Goal: Information Seeking & Learning: Learn about a topic

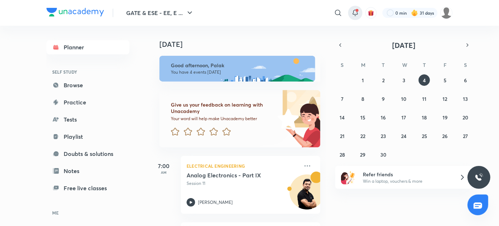
click at [354, 13] on icon at bounding box center [355, 13] width 9 height 9
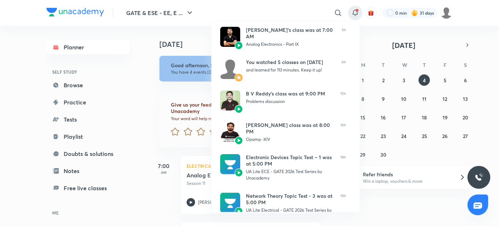
click at [338, 13] on div at bounding box center [249, 113] width 499 height 226
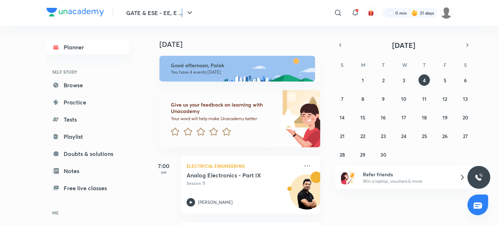
click at [338, 13] on icon at bounding box center [338, 13] width 9 height 9
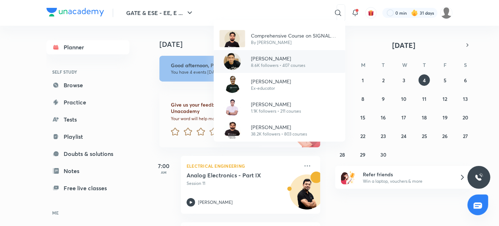
click at [249, 59] on div "[PERSON_NAME] 8.6K followers • 407 courses" at bounding box center [275, 62] width 60 height 14
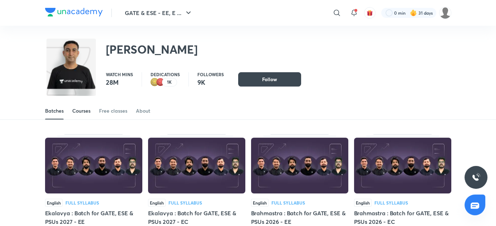
click at [84, 116] on link "Courses" at bounding box center [81, 110] width 18 height 17
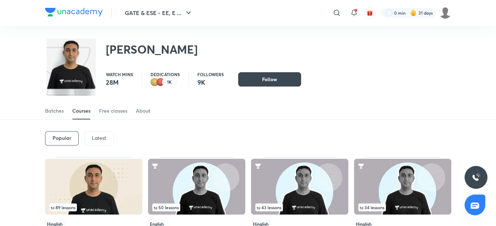
click at [89, 136] on div "Latest" at bounding box center [98, 138] width 29 height 14
click at [57, 140] on p "Popular" at bounding box center [62, 138] width 18 height 6
click at [78, 178] on img at bounding box center [93, 187] width 97 height 56
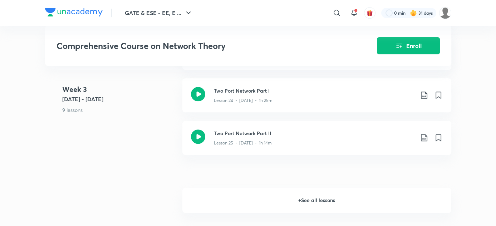
scroll to position [1434, 0]
click at [306, 201] on h6 "+ See all lessons" at bounding box center [316, 200] width 269 height 25
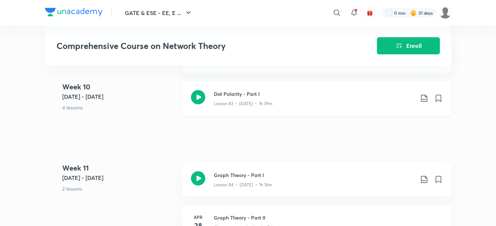
scroll to position [4214, 0]
click at [247, 102] on div "Lesson 83 • [DATE] • 1h 39m" at bounding box center [314, 101] width 200 height 9
